Goal: Task Accomplishment & Management: Use online tool/utility

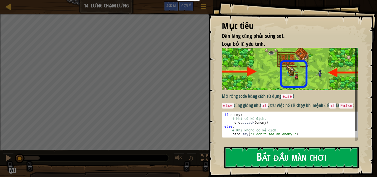
click at [275, 152] on button "Bắt đầu màn chơi" at bounding box center [291, 157] width 134 height 22
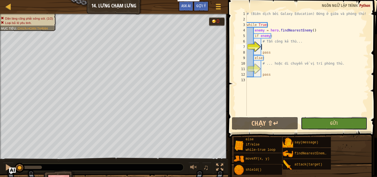
click at [350, 122] on button "Gửi" at bounding box center [334, 123] width 66 height 13
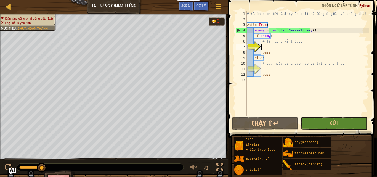
click at [264, 45] on div "# (Biên dịch bởi Galaxy Education) Đứng ở giữa và phòng thủ! while True : enemy…" at bounding box center [306, 69] width 123 height 116
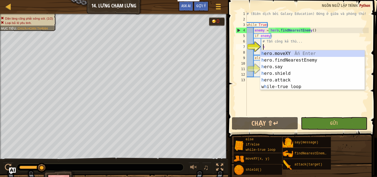
scroll to position [2, 1]
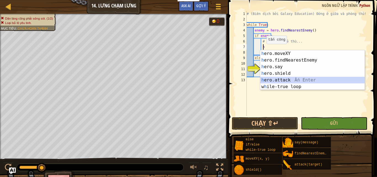
click at [276, 79] on div "h ero.moveXY Ấn Enter h ero.findNearestEnemy Ấn Enter h ero.say Ấn Enter h ero.…" at bounding box center [312, 76] width 104 height 53
type textarea "hero.attack(enemy)"
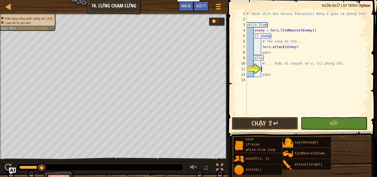
click at [264, 70] on div "# (Biên dịch bởi Galaxy Education) Đứng ở giữa và phòng thủ! while True : enemy…" at bounding box center [306, 69] width 123 height 116
type textarea "h"
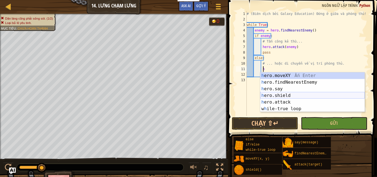
click at [272, 96] on div "h ero.moveXY Ấn Enter h ero.findNearestEnemy Ấn Enter h ero.say Ấn Enter h ero.…" at bounding box center [312, 98] width 104 height 53
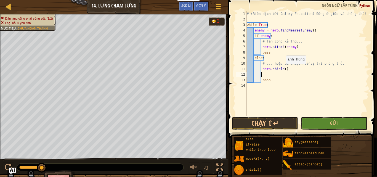
click at [283, 69] on div "# (Biên dịch bởi Galaxy Education) Đứng ở giữa và phòng thủ! while True : enemy…" at bounding box center [306, 69] width 123 height 116
type textarea "hero.shield(3000)"
click at [320, 124] on button "Gửi" at bounding box center [334, 123] width 66 height 13
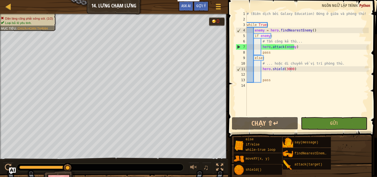
click at [26, 15] on div "Dân làng cũng phải sống sót. (1/2) Loại bỏ lũ yêu tinh. Mục tiêu : Chưa hoàn th…" at bounding box center [114, 86] width 228 height 145
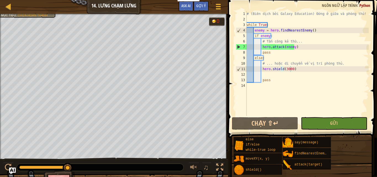
click at [29, 51] on div "Dân làng cũng phải sống sót. (1/2) Loại bỏ lũ yêu tinh. Mục tiêu : Chưa hoàn th…" at bounding box center [114, 86] width 228 height 145
click at [21, 33] on div "Dân làng cũng phải sống sót. (1/2) Loại bỏ lũ yêu tinh. Mục tiêu : Chưa hoàn th…" at bounding box center [114, 86] width 228 height 145
